Goal: Task Accomplishment & Management: Use online tool/utility

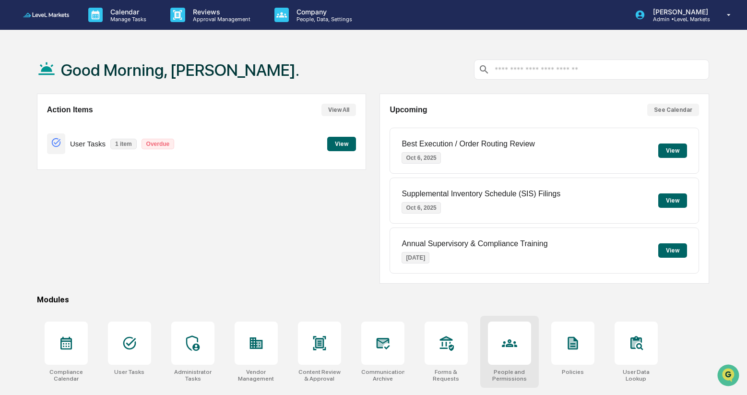
click at [510, 349] on icon at bounding box center [509, 342] width 15 height 15
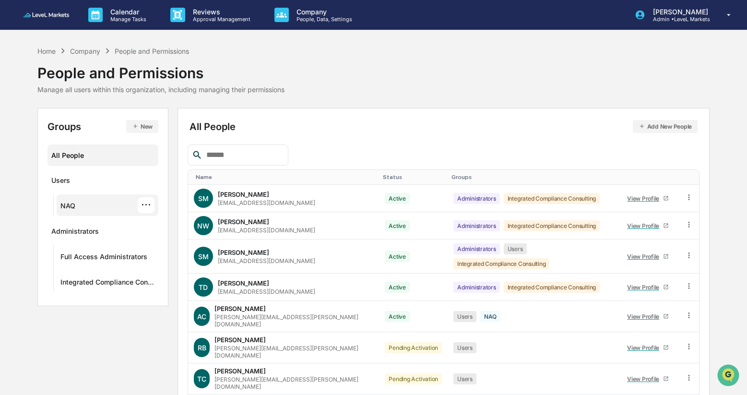
click at [75, 209] on div "NAQ" at bounding box center [67, 208] width 15 height 12
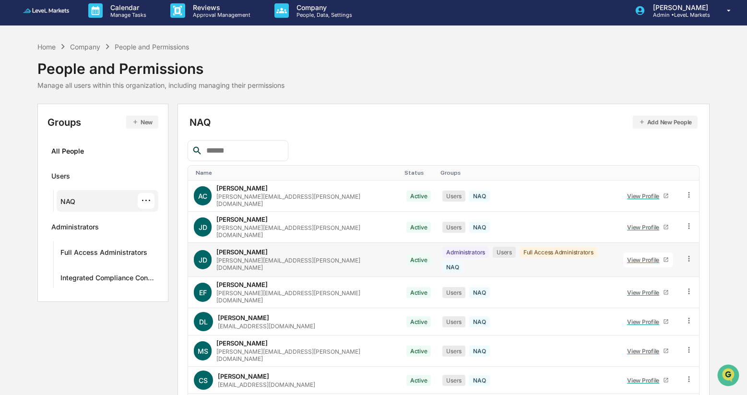
scroll to position [4, 0]
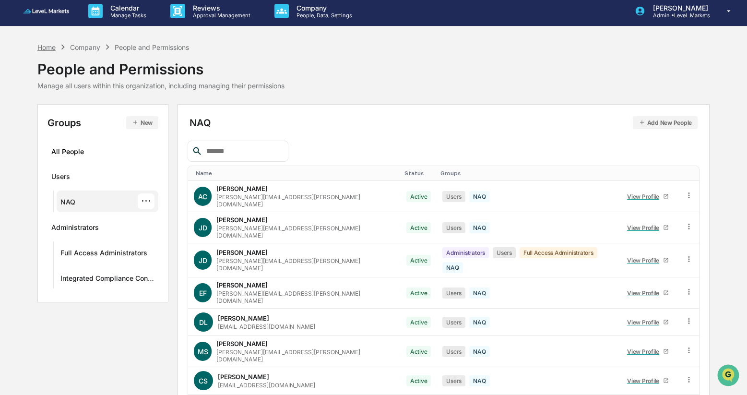
click at [48, 45] on div "Home" at bounding box center [46, 47] width 18 height 8
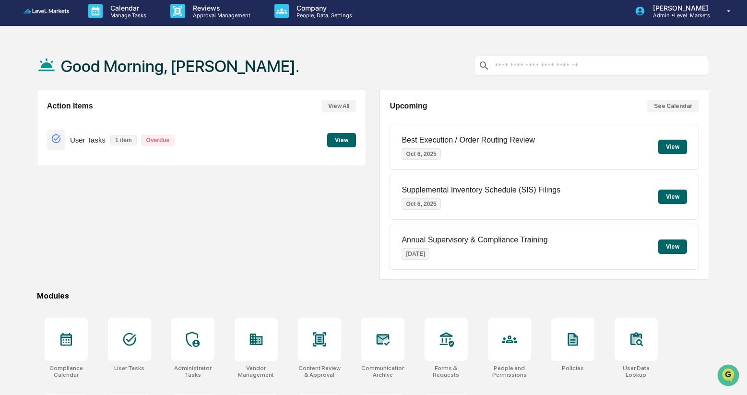
click at [343, 142] on button "View" at bounding box center [341, 140] width 29 height 14
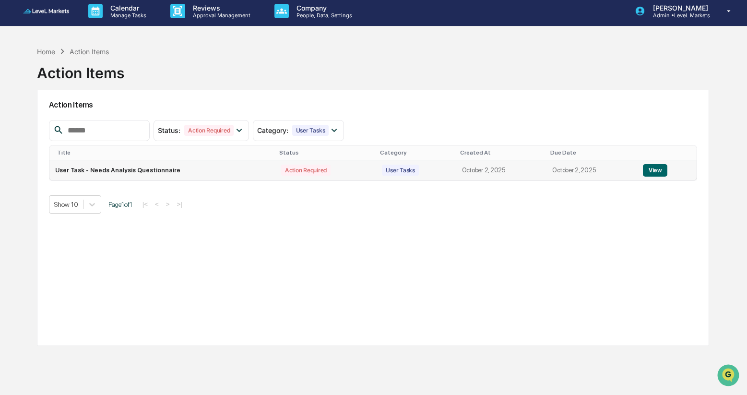
click at [660, 175] on button "View" at bounding box center [655, 170] width 24 height 12
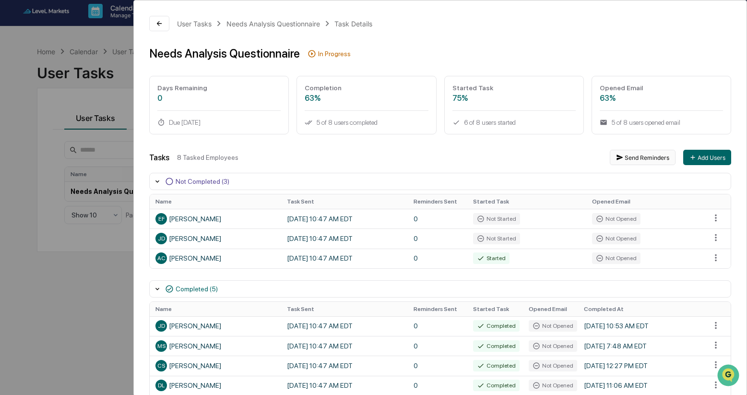
click at [638, 156] on button "Send Reminders" at bounding box center [643, 157] width 66 height 15
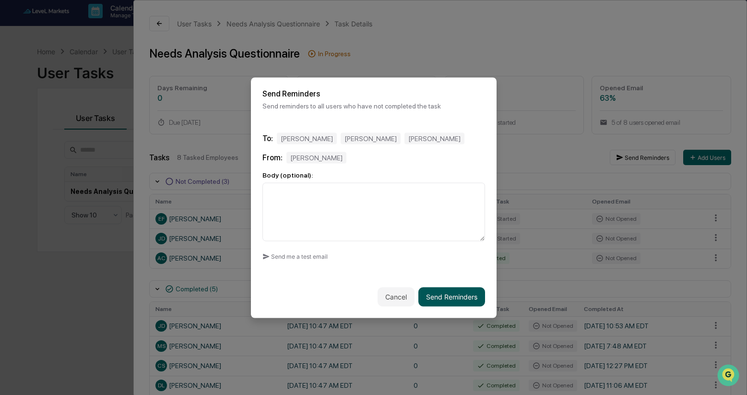
click at [454, 299] on button "Send Reminders" at bounding box center [451, 296] width 67 height 19
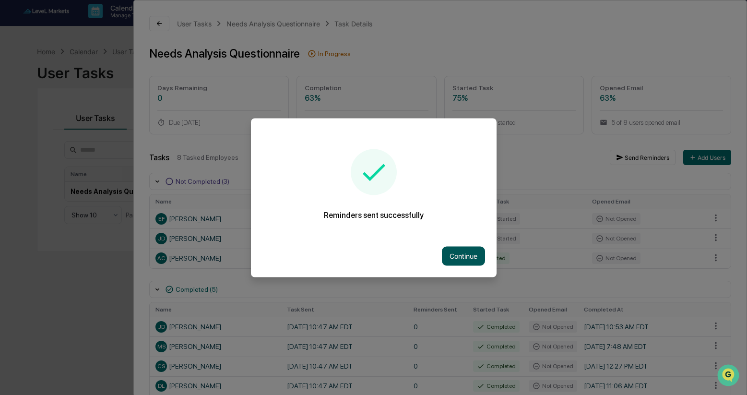
click at [465, 256] on button "Continue" at bounding box center [463, 255] width 43 height 19
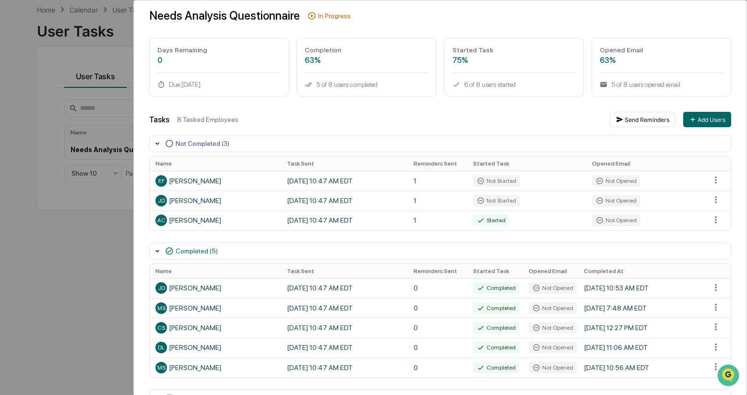
scroll to position [65, 0]
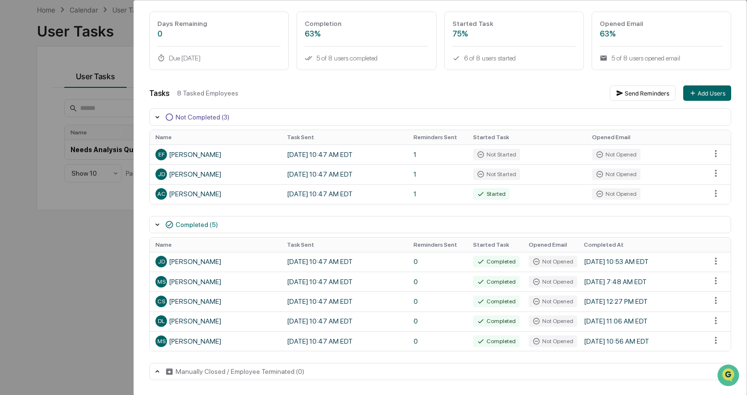
click at [157, 372] on icon at bounding box center [158, 372] width 8 height 8
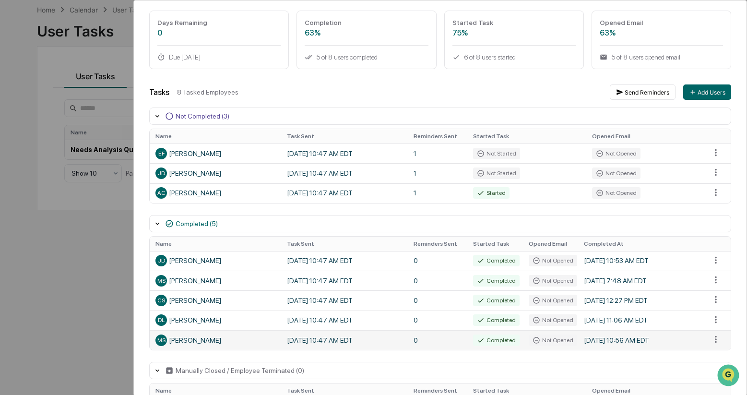
scroll to position [89, 0]
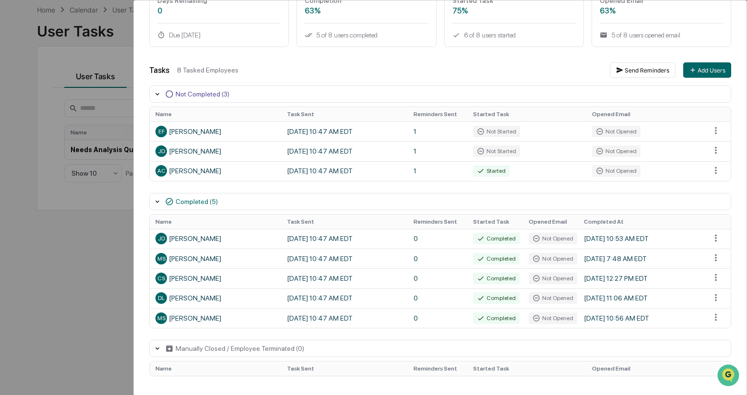
click at [157, 347] on icon at bounding box center [158, 349] width 8 height 8
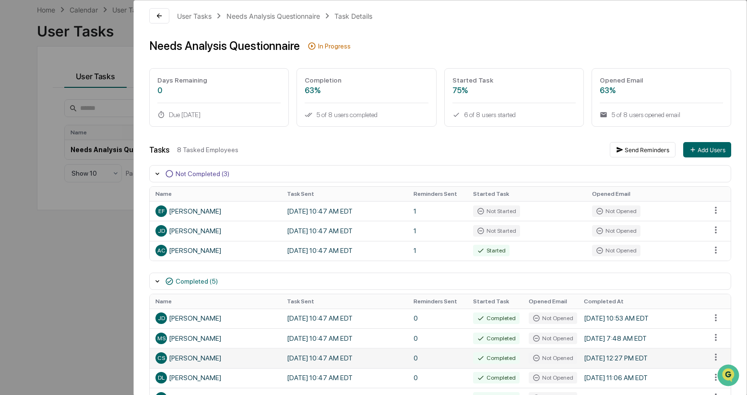
scroll to position [0, 0]
